Goal: Register for event/course

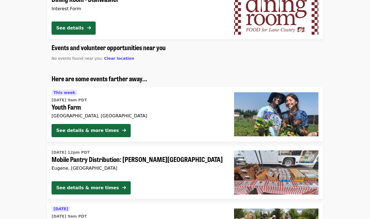
scroll to position [397, 0]
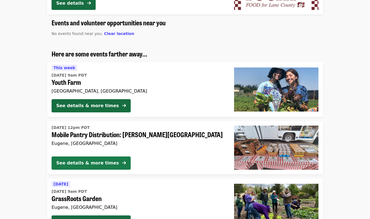
click at [88, 162] on div "See details & more times" at bounding box center [87, 163] width 63 height 7
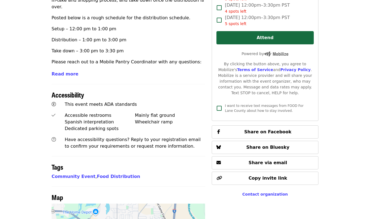
scroll to position [199, 0]
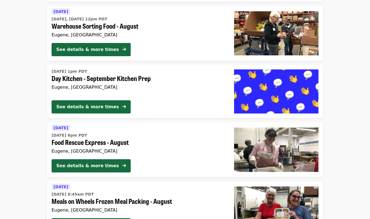
scroll to position [1162, 0]
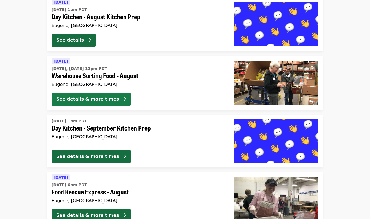
click at [91, 96] on div "See details & more times" at bounding box center [87, 99] width 63 height 7
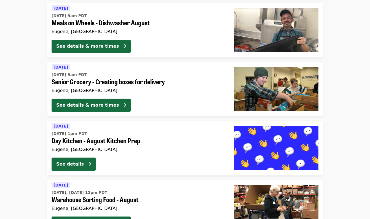
scroll to position [1063, 0]
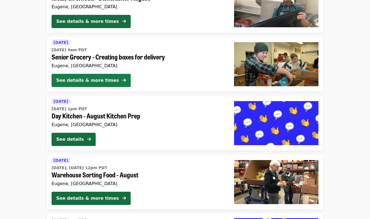
click at [86, 79] on div "See details & more times" at bounding box center [87, 80] width 63 height 7
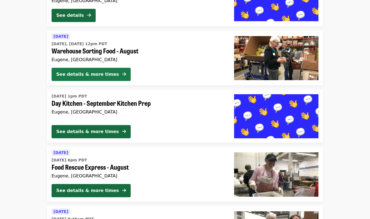
scroll to position [1212, 0]
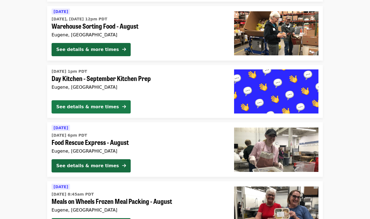
click at [90, 107] on div "See details & more times" at bounding box center [87, 107] width 63 height 7
